Goal: Check status: Check status

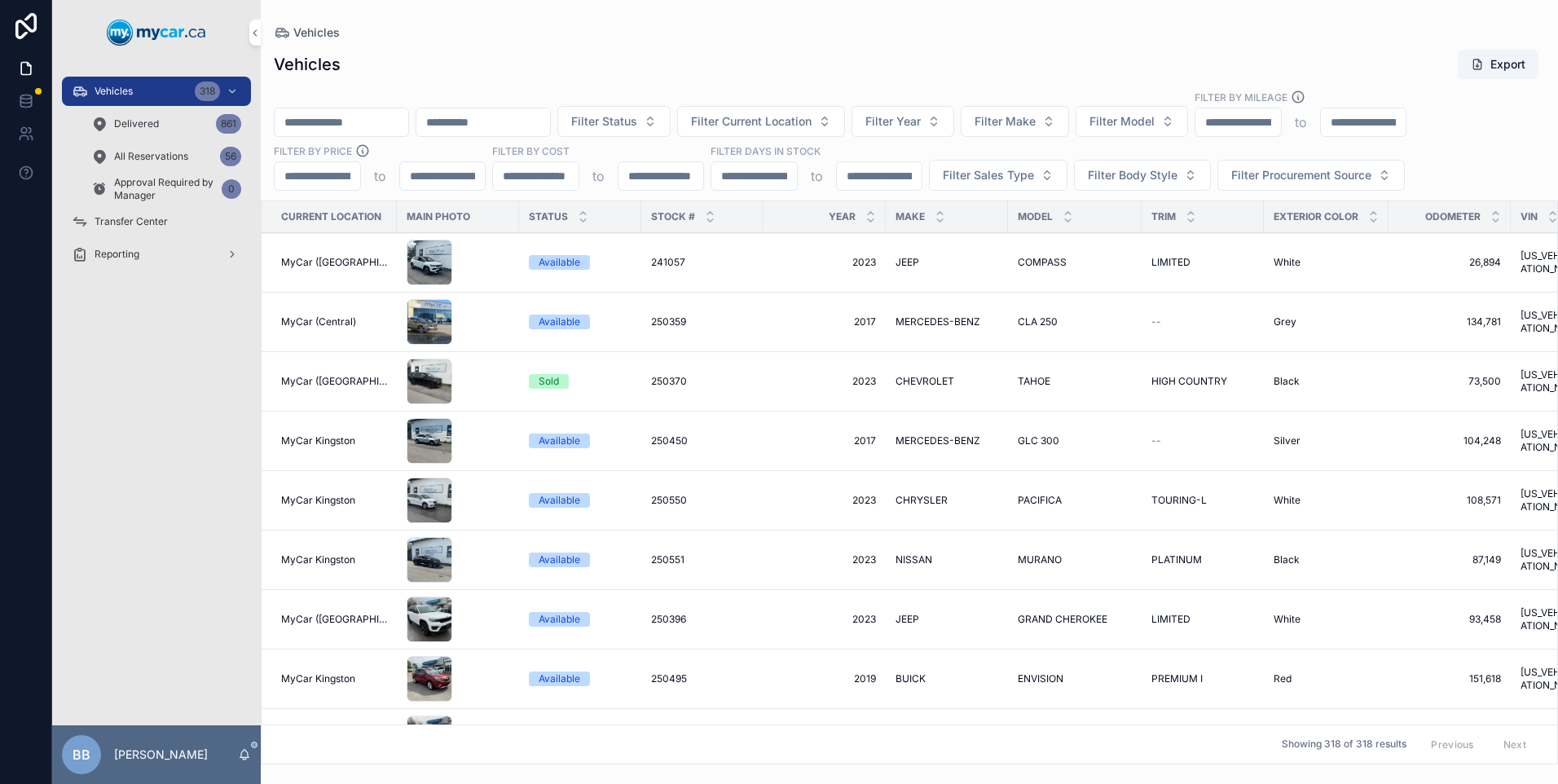
drag, startPoint x: 392, startPoint y: 119, endPoint x: 404, endPoint y: 119, distance: 12.0
click at [395, 119] on input "scrollable content" at bounding box center [341, 122] width 134 height 23
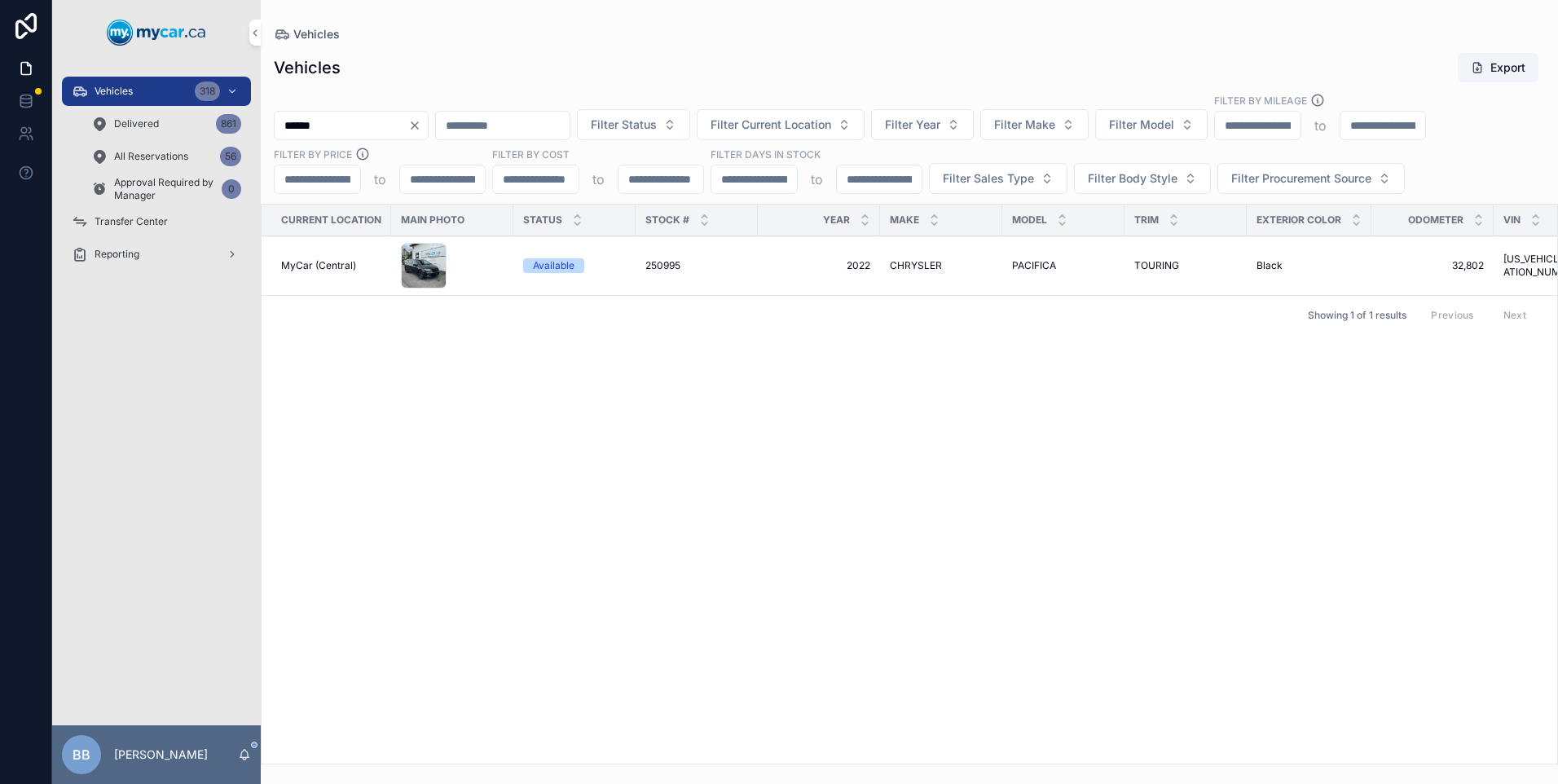
type input "******"
click at [661, 273] on td "250995 250995" at bounding box center [696, 266] width 122 height 59
click at [665, 266] on span "250995" at bounding box center [663, 266] width 35 height 13
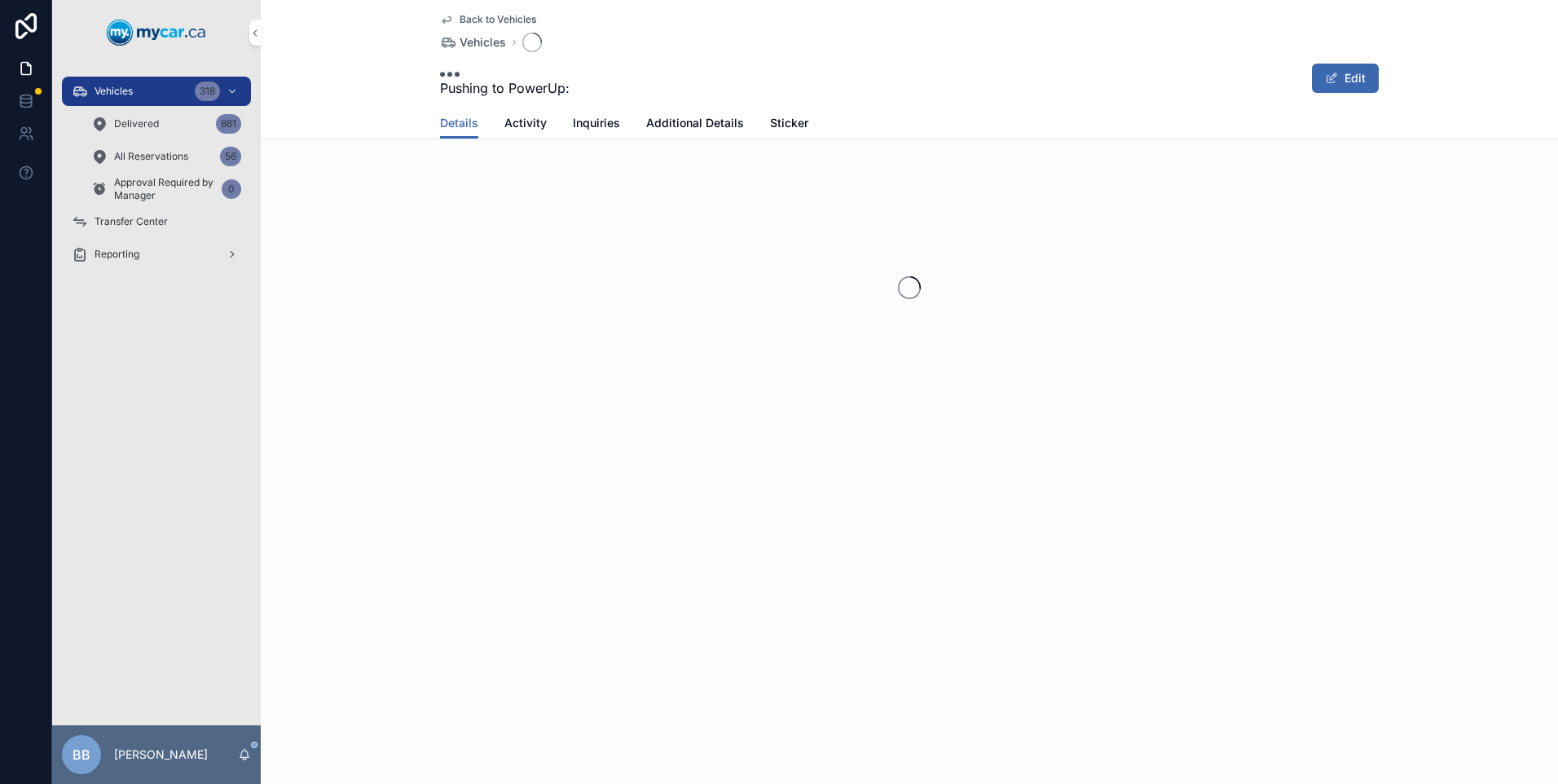
click at [665, 266] on div "scrollable content" at bounding box center [908, 287] width 1297 height 257
